Goal: Information Seeking & Learning: Learn about a topic

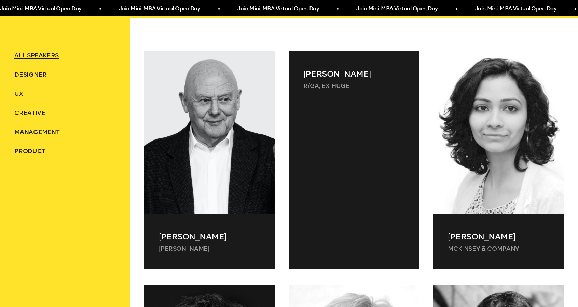
scroll to position [307, 0]
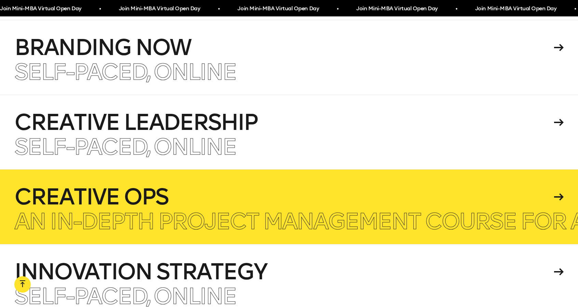
scroll to position [1606, 0]
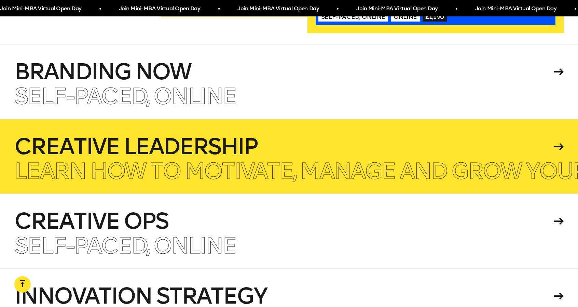
click at [279, 160] on div "Self-paced, Online Learn how to motivate, manage and grow your creative team." at bounding box center [288, 171] width 549 height 23
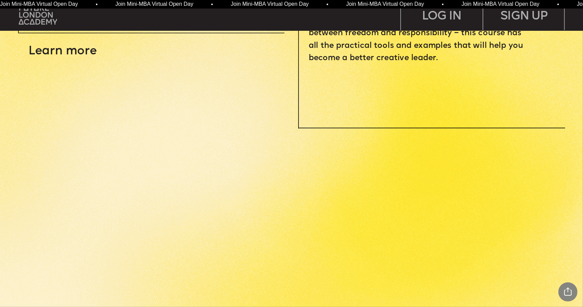
scroll to position [410, 0]
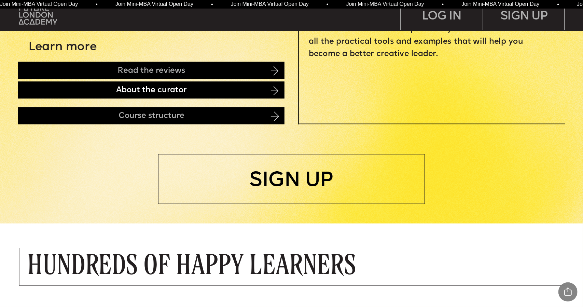
click at [110, 92] on div "About the curator" at bounding box center [151, 90] width 266 height 17
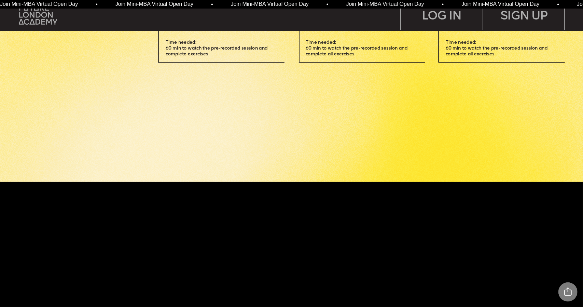
scroll to position [2278, 0]
